Goal: Task Accomplishment & Management: Complete application form

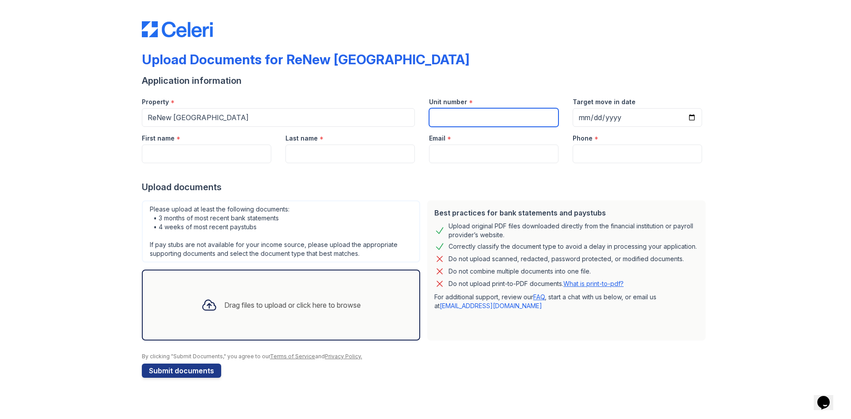
click at [479, 113] on input "Unit number" at bounding box center [493, 117] width 129 height 19
type input "701"
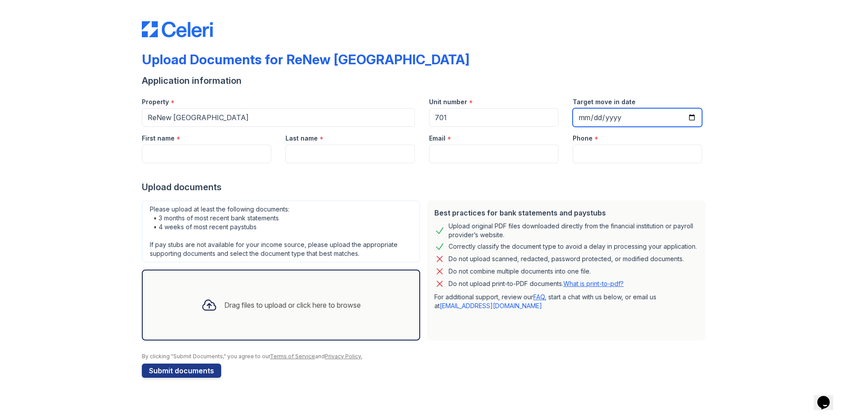
click at [624, 114] on input "Target move in date" at bounding box center [637, 117] width 129 height 19
click at [695, 119] on input "Target move in date" at bounding box center [637, 117] width 129 height 19
type input "[DATE]"
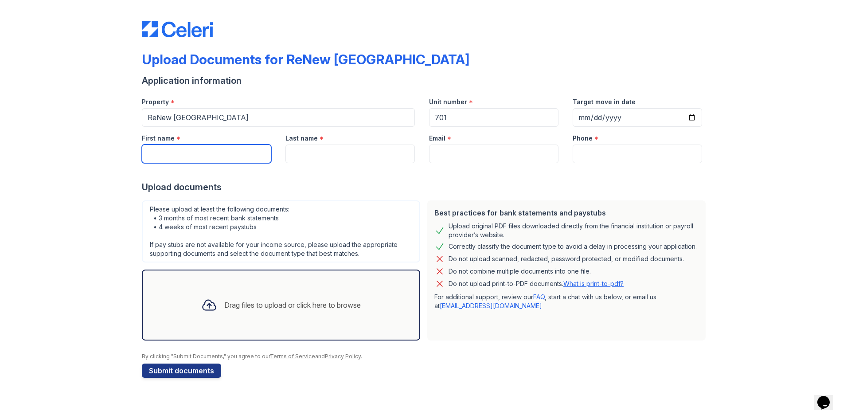
drag, startPoint x: 192, startPoint y: 149, endPoint x: 197, endPoint y: 147, distance: 4.6
click at [192, 149] on input "First name" at bounding box center [206, 154] width 129 height 19
type input "[PERSON_NAME]"
type input "8159442424"
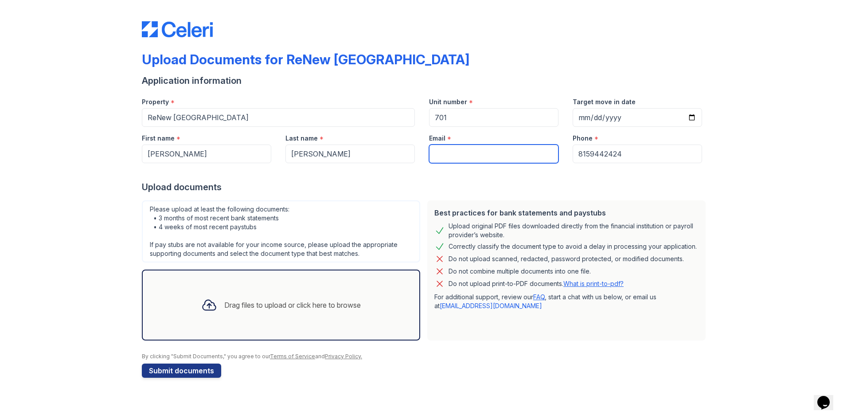
click at [514, 159] on input "Email" at bounding box center [493, 154] width 129 height 19
type input "[EMAIL_ADDRESS][DOMAIN_NAME]"
click at [796, 213] on div "Upload Documents for ReNew [GEOGRAPHIC_DATA] Application information Property *…" at bounding box center [425, 198] width 823 height 396
click at [310, 303] on div "Drag files to upload or click here to browse" at bounding box center [292, 305] width 137 height 11
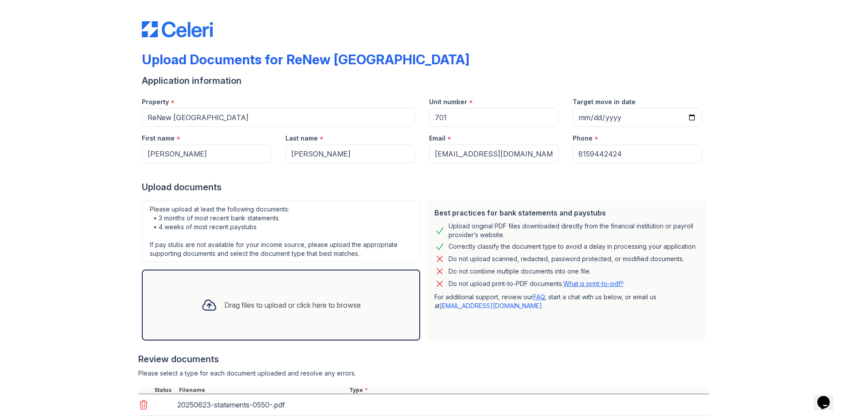
click at [259, 302] on div "Drag files to upload or click here to browse" at bounding box center [292, 305] width 137 height 11
click at [247, 297] on div "Drag files to upload or click here to browse" at bounding box center [281, 305] width 174 height 30
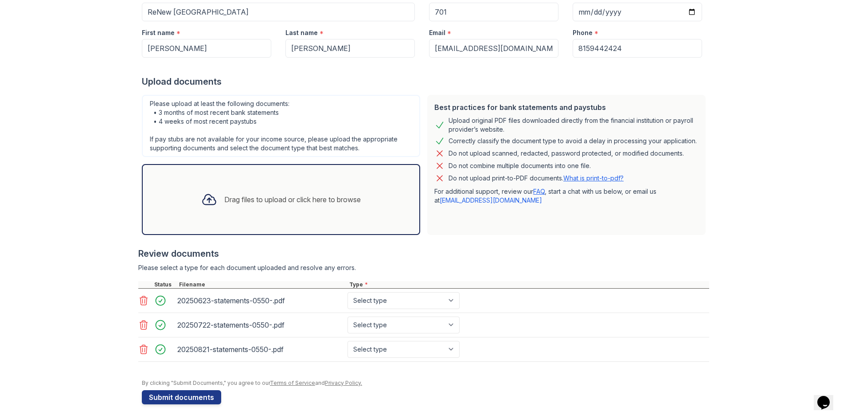
scroll to position [106, 0]
click at [222, 214] on div "Drag files to upload or click here to browse" at bounding box center [281, 199] width 279 height 71
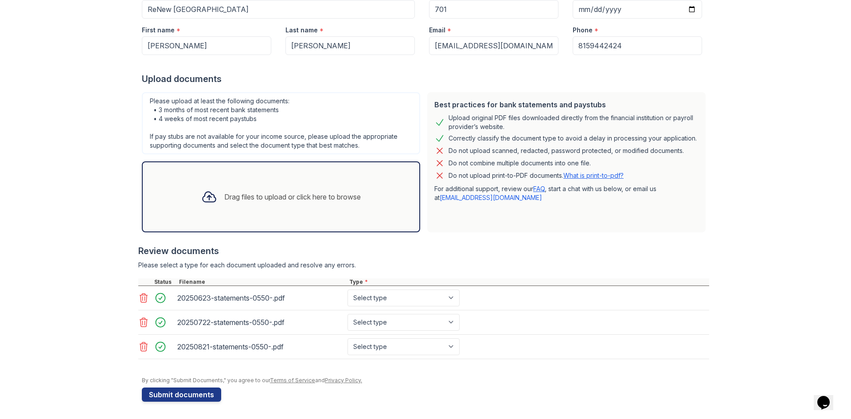
scroll to position [109, 0]
click at [400, 298] on select "Select type Paystub Bank Statement Offer Letter Tax Documents Benefit Award Let…" at bounding box center [404, 297] width 112 height 17
select select "bank_statement"
click at [348, 289] on select "Select type Paystub Bank Statement Offer Letter Tax Documents Benefit Award Let…" at bounding box center [404, 297] width 112 height 17
click at [408, 323] on select "Select type Paystub Bank Statement Offer Letter Tax Documents Benefit Award Let…" at bounding box center [404, 322] width 112 height 17
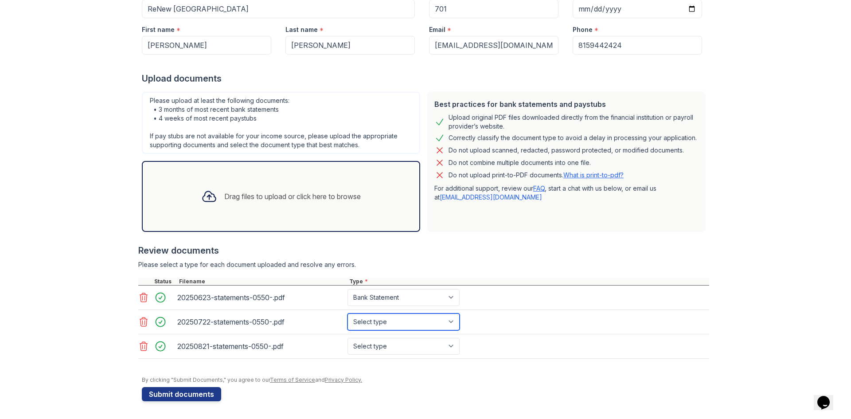
select select "bank_statement"
click at [348, 314] on select "Select type Paystub Bank Statement Offer Letter Tax Documents Benefit Award Let…" at bounding box center [404, 322] width 112 height 17
click at [397, 349] on select "Select type Paystub Bank Statement Offer Letter Tax Documents Benefit Award Let…" at bounding box center [404, 346] width 112 height 17
select select "bank_statement"
click at [348, 338] on select "Select type Paystub Bank Statement Offer Letter Tax Documents Benefit Award Let…" at bounding box center [404, 346] width 112 height 17
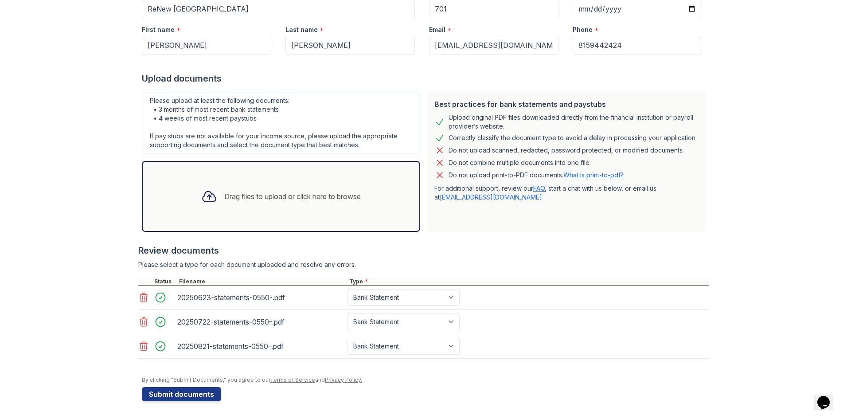
click at [51, 340] on div "Upload Documents for ReNew [GEOGRAPHIC_DATA] Application information Property *…" at bounding box center [425, 155] width 823 height 528
click at [185, 398] on button "Submit documents" at bounding box center [181, 394] width 79 height 14
